Goal: Information Seeking & Learning: Learn about a topic

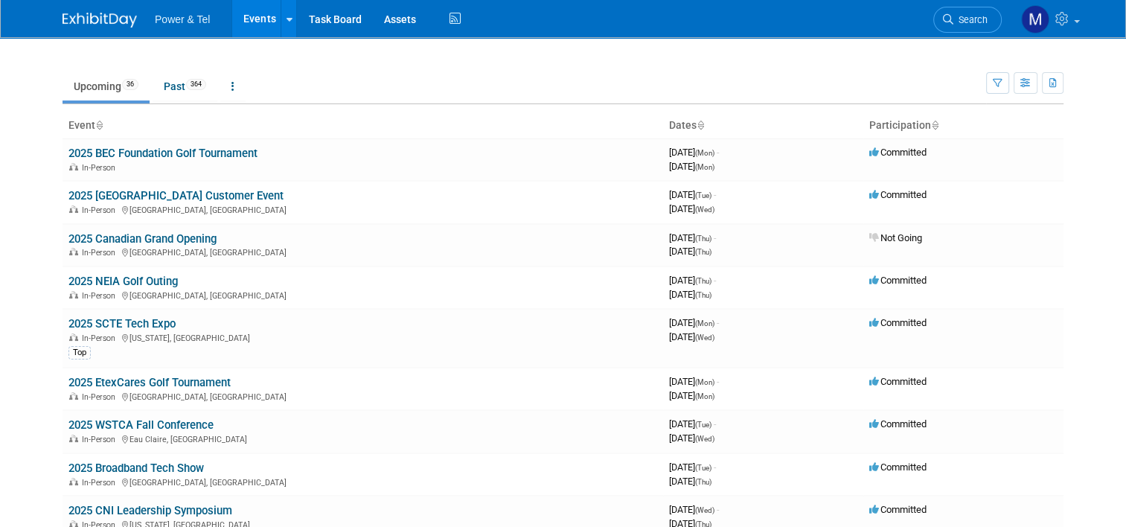
click at [1108, 170] on body "Power & Tel Events Recently Viewed Events: 2025 Cooperative Technology Conferen…" at bounding box center [563, 263] width 1126 height 527
click at [217, 155] on link "2025 BEC Foundation Golf Tournament" at bounding box center [162, 153] width 189 height 13
click at [143, 325] on link "2025 SCTE Tech Expo" at bounding box center [121, 323] width 107 height 13
click at [123, 420] on link "2025 WSTCA Fall Conference" at bounding box center [140, 424] width 145 height 13
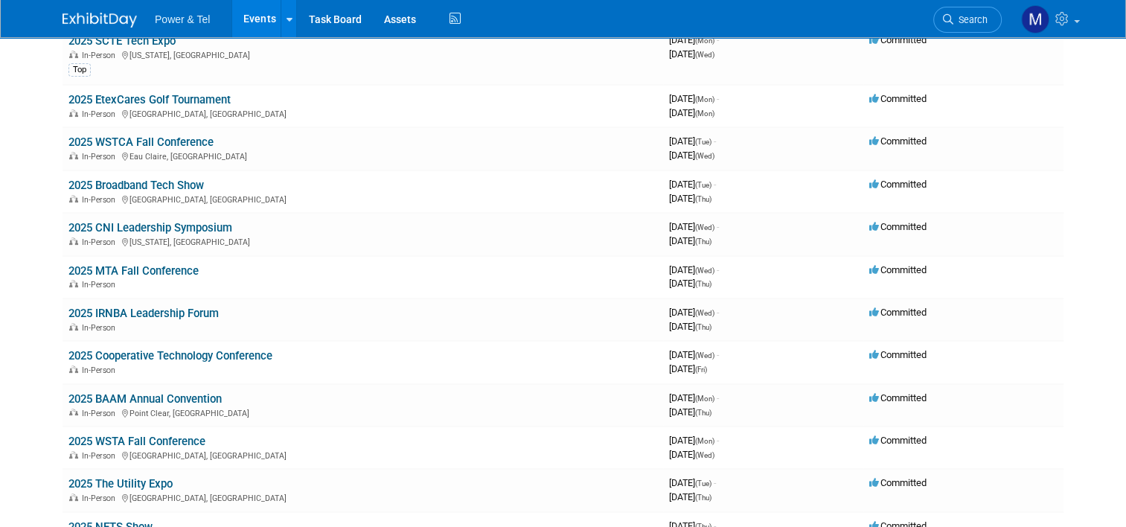
scroll to position [298, 0]
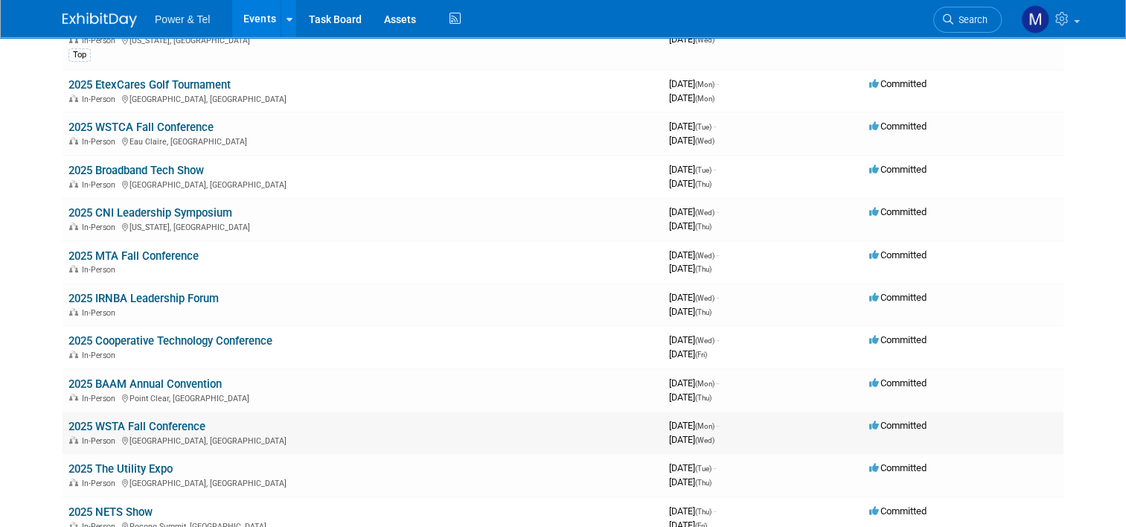
click at [96, 422] on link "2025 WSTA Fall Conference" at bounding box center [136, 426] width 137 height 13
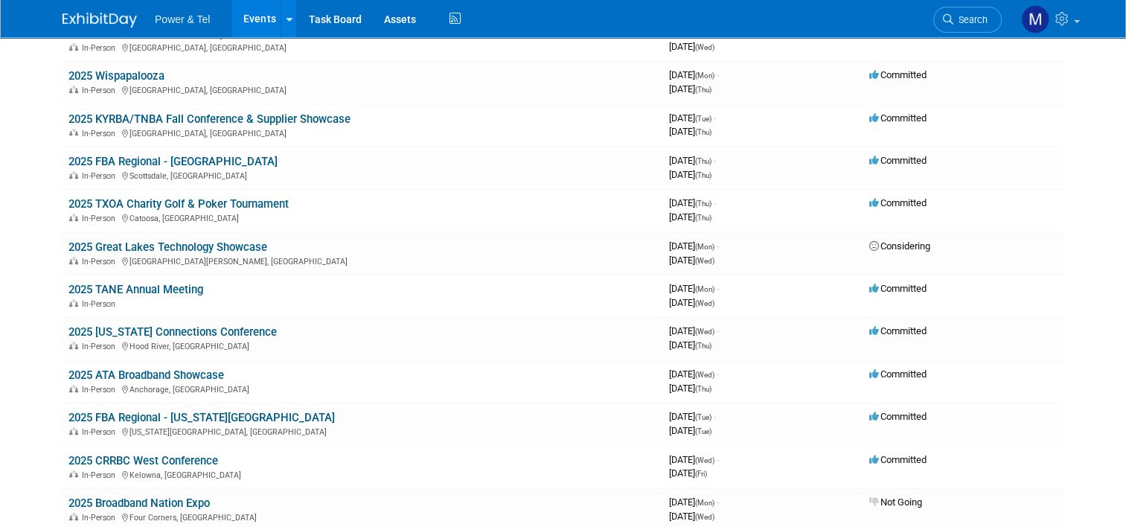
scroll to position [882, 0]
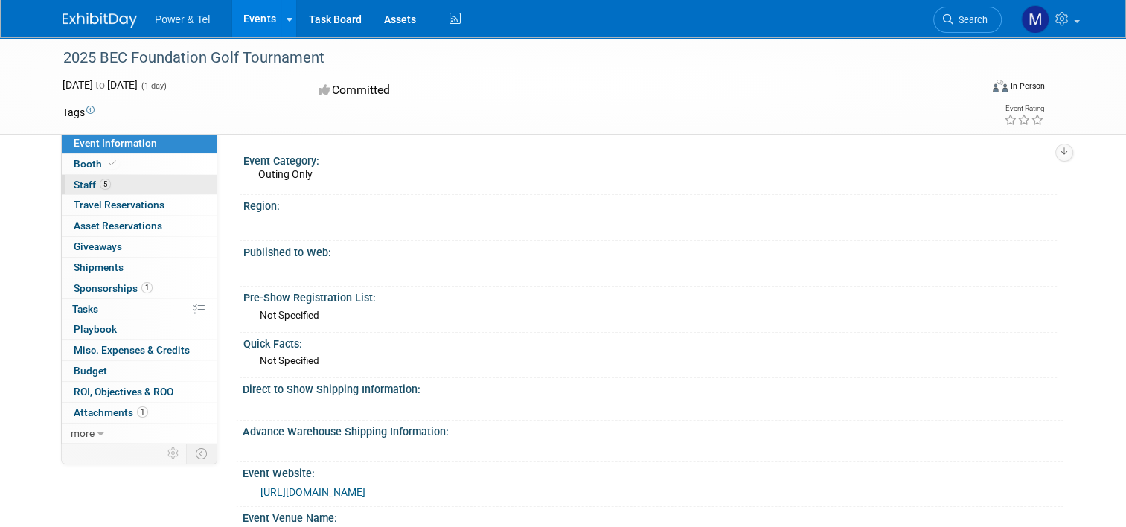
click at [74, 189] on span "Staff 5" at bounding box center [92, 185] width 37 height 12
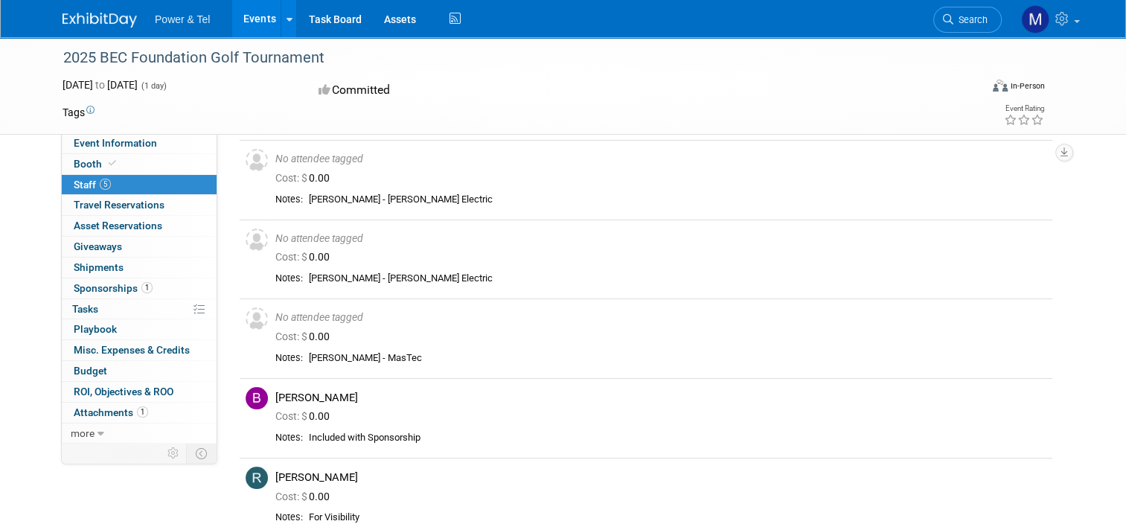
scroll to position [47, 0]
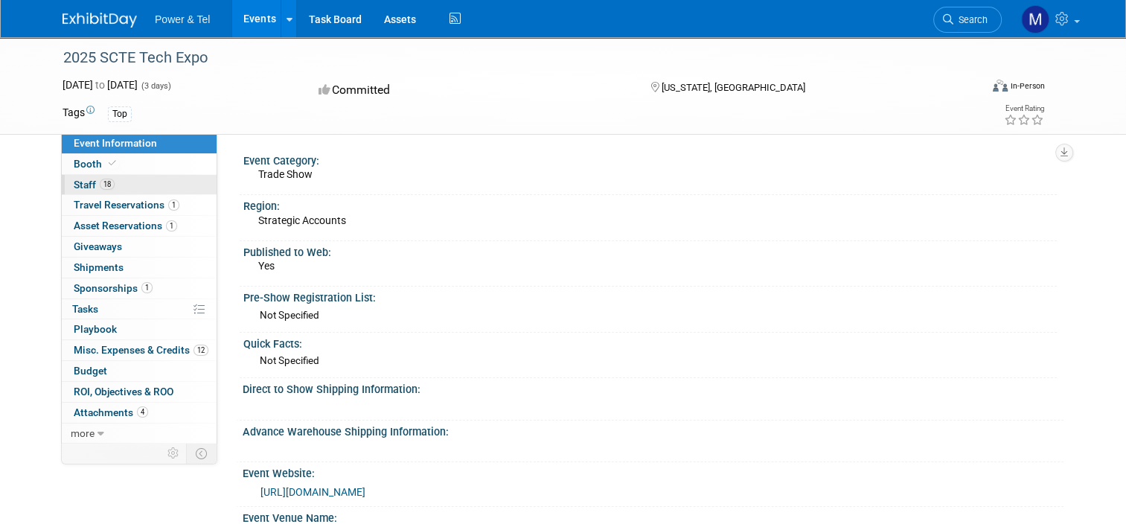
click at [74, 190] on span "Staff 18" at bounding box center [94, 185] width 41 height 12
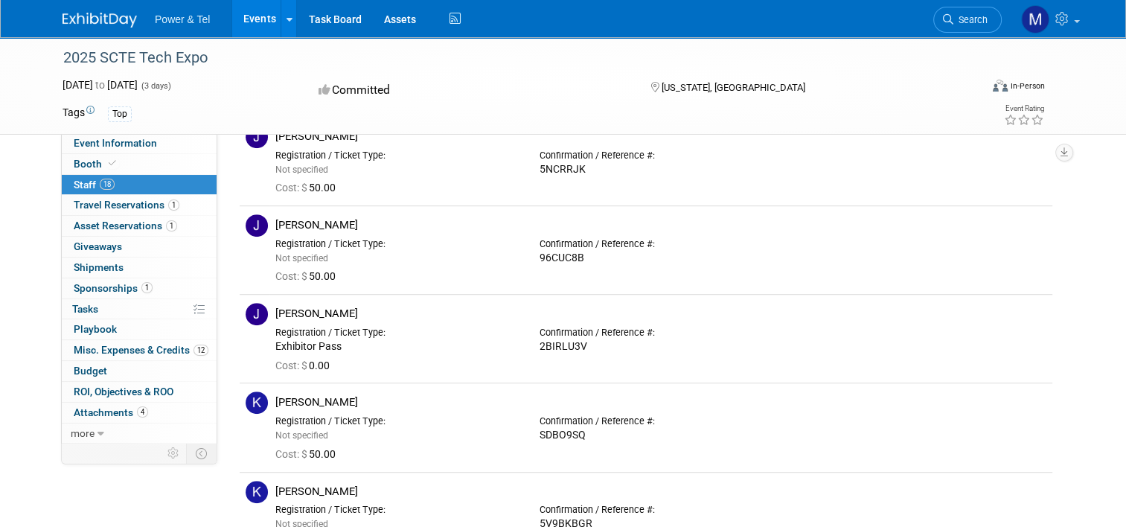
scroll to position [797, 0]
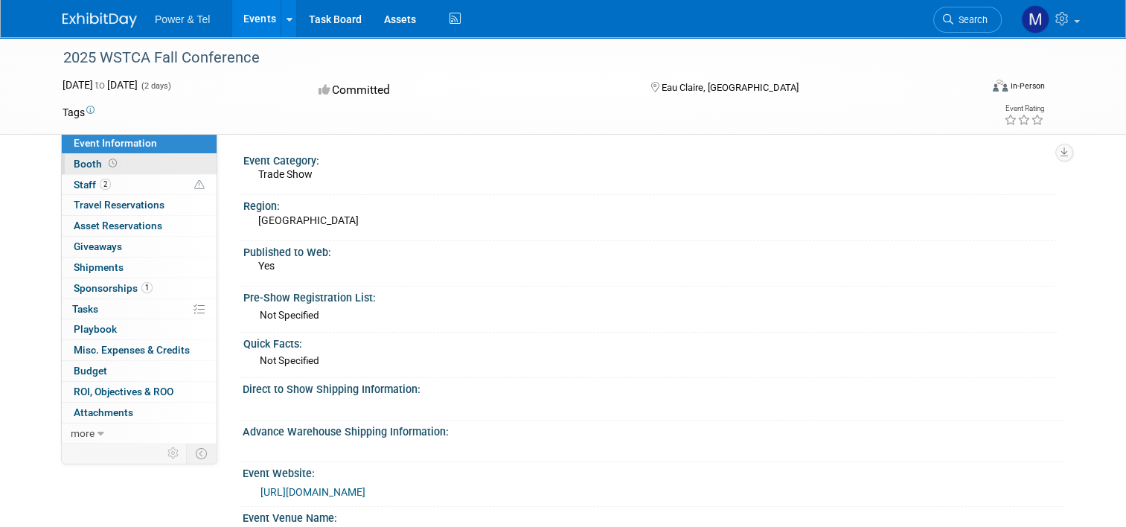
click at [88, 162] on span "Booth" at bounding box center [97, 164] width 46 height 12
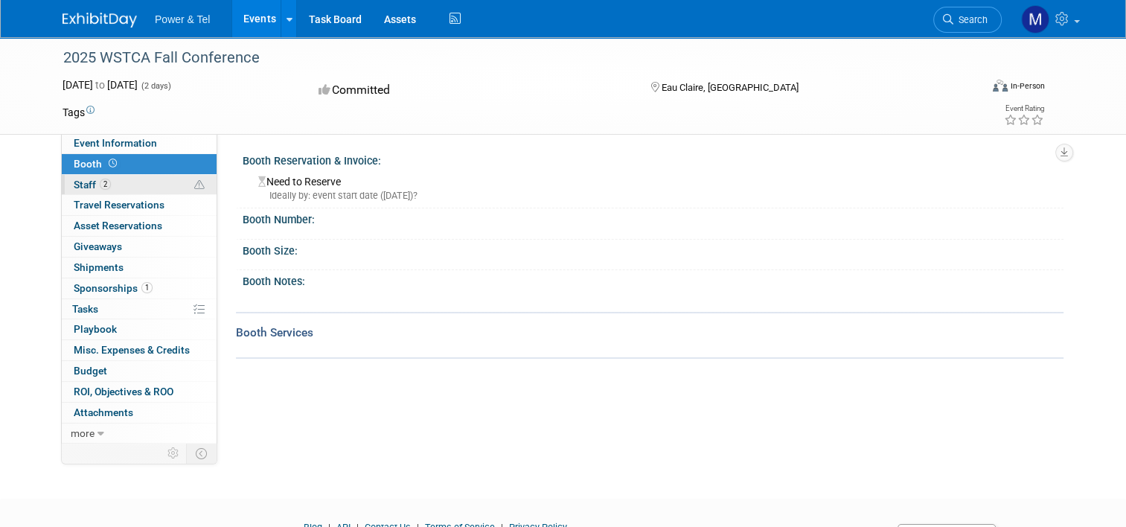
click at [75, 178] on link "2 Staff 2" at bounding box center [139, 185] width 155 height 20
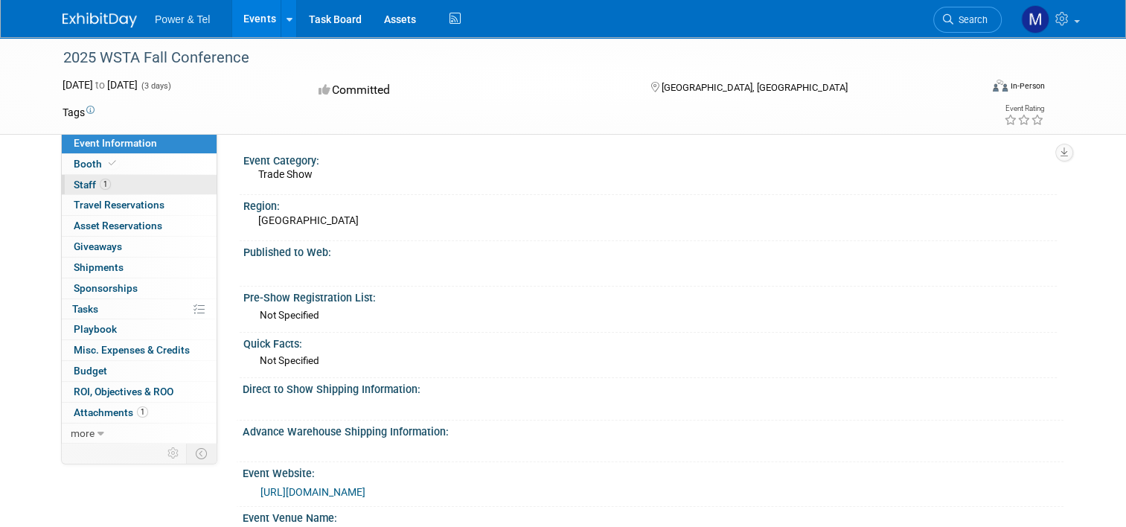
click at [74, 185] on span "Staff 1" at bounding box center [92, 185] width 37 height 12
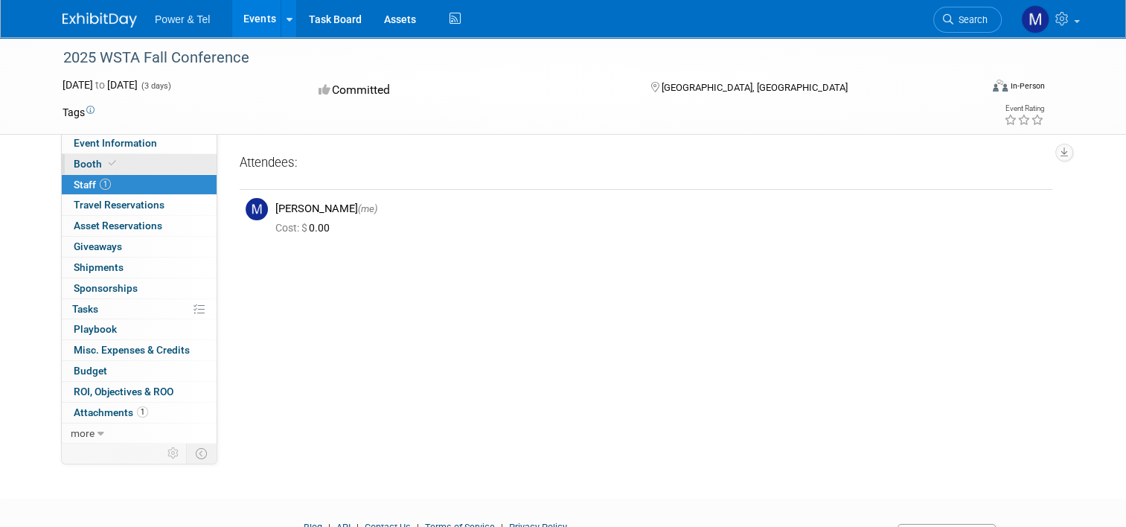
click at [89, 164] on span "Booth" at bounding box center [96, 164] width 45 height 12
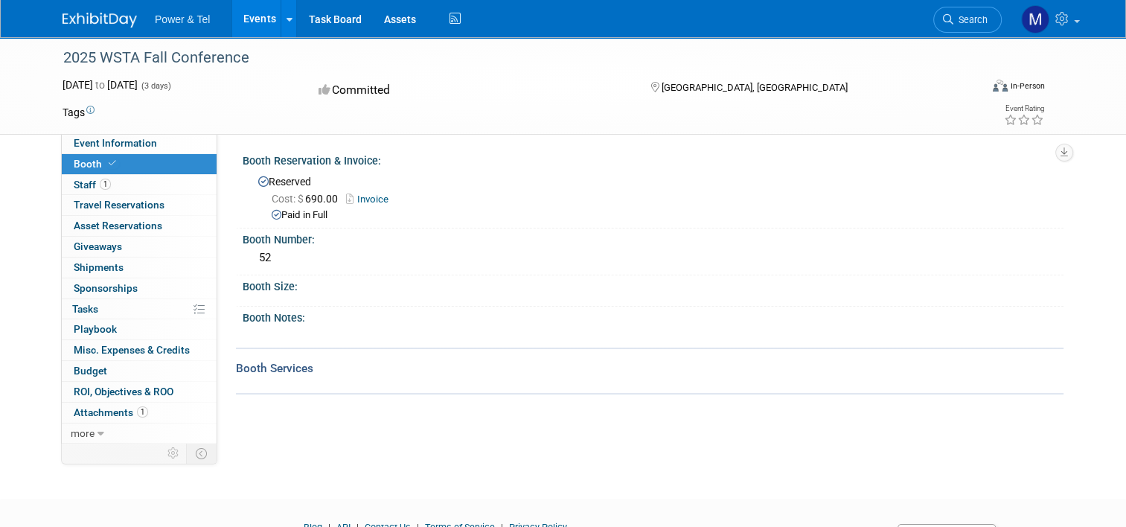
click at [362, 199] on link "Invoice" at bounding box center [371, 199] width 50 height 11
